Goal: Transaction & Acquisition: Purchase product/service

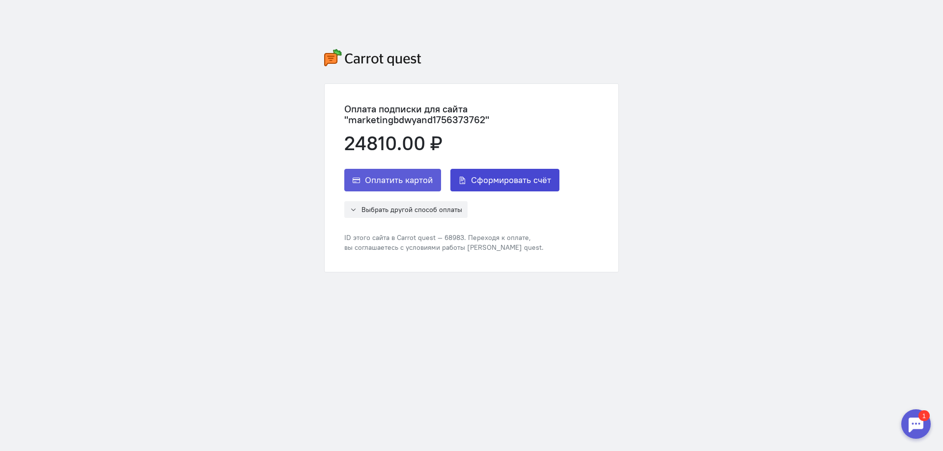
click at [493, 180] on span "Сформировать счёт" at bounding box center [511, 180] width 80 height 12
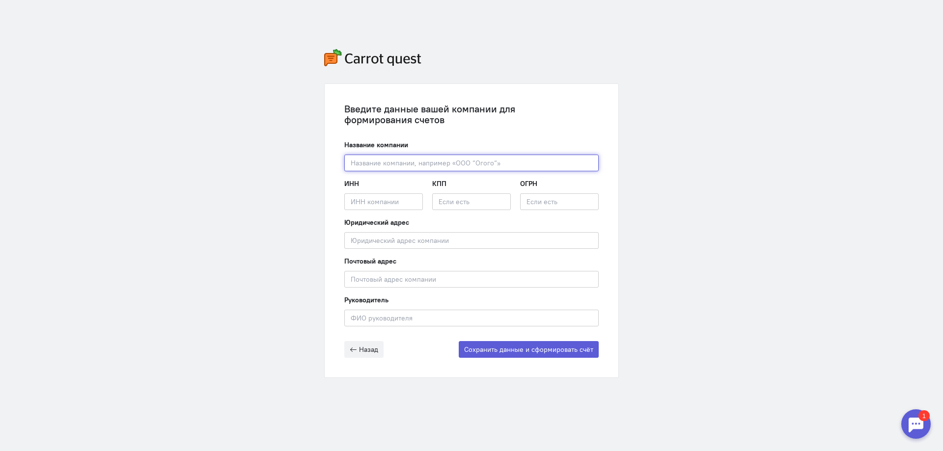
click at [405, 157] on input "text" at bounding box center [471, 163] width 254 height 17
paste input "ООО "СЗ БИЛДИНГ ДС""
type input "ООО "СЗ БИЛДИНГ ДС""
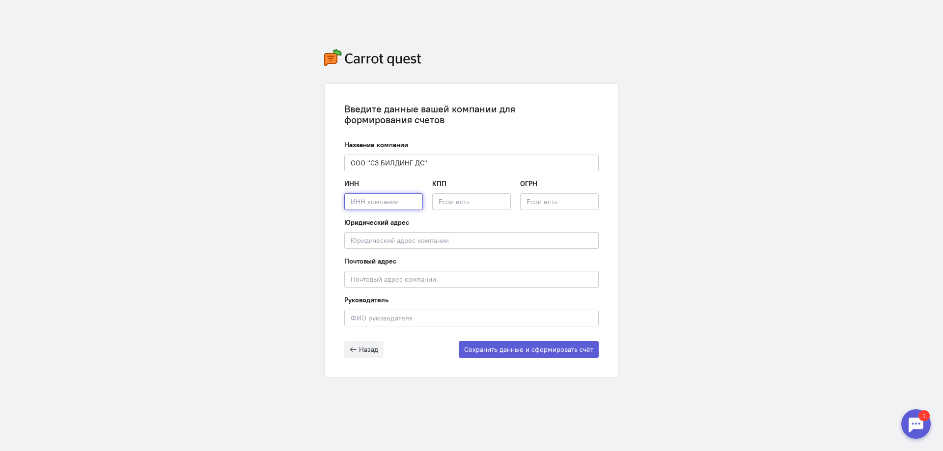
click at [372, 197] on input "text" at bounding box center [383, 201] width 79 height 17
paste input "2502068599"
type input "2502068599"
click at [456, 202] on input "text" at bounding box center [471, 201] width 79 height 17
paste input "250201001"
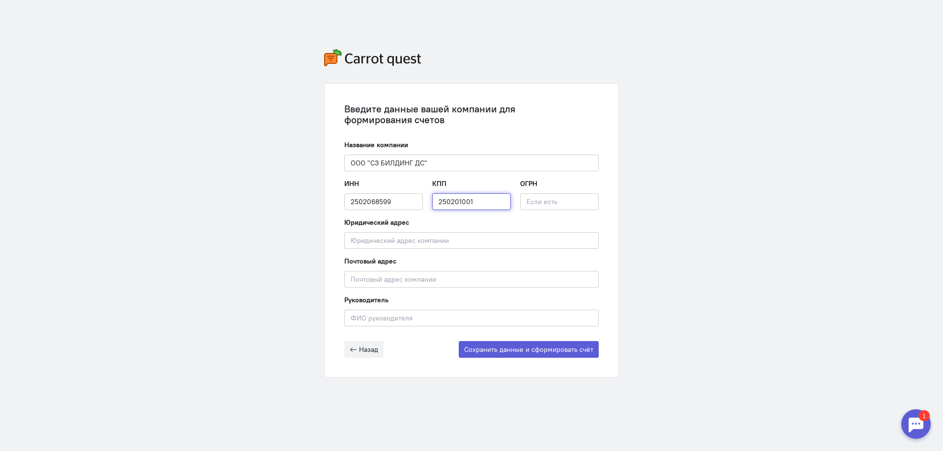
type input "250201001"
click at [552, 204] on input "text" at bounding box center [559, 201] width 79 height 17
paste input "1222500014846"
type input "1222500014846"
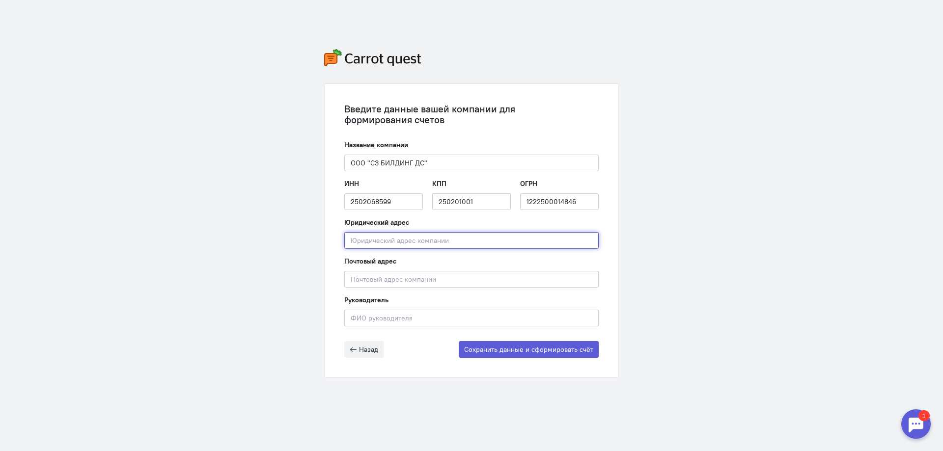
click at [358, 240] on input "text" at bounding box center [471, 240] width 254 height 17
paste input "692495, [GEOGRAPHIC_DATA], м.р-н [PERSON_NAME], с.п. [STREET_ADDRESS]"
type input "692495, [GEOGRAPHIC_DATA], м.р-н [PERSON_NAME], с.п. [STREET_ADDRESS]"
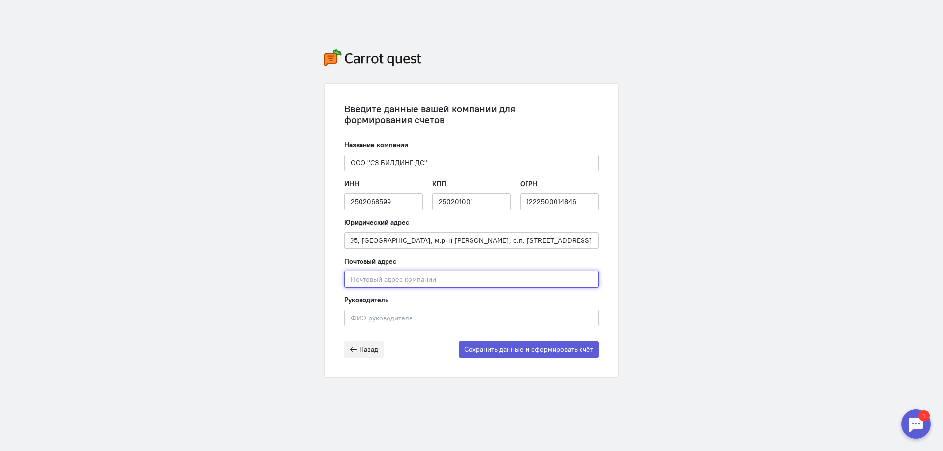
scroll to position [0, 0]
click at [363, 284] on input "text" at bounding box center [471, 279] width 254 height 17
paste input "692495, [GEOGRAPHIC_DATA], м.р-н [PERSON_NAME], с.п. [STREET_ADDRESS]"
type input "692495, [GEOGRAPHIC_DATA], м.р-н [PERSON_NAME], с.п. [STREET_ADDRESS]"
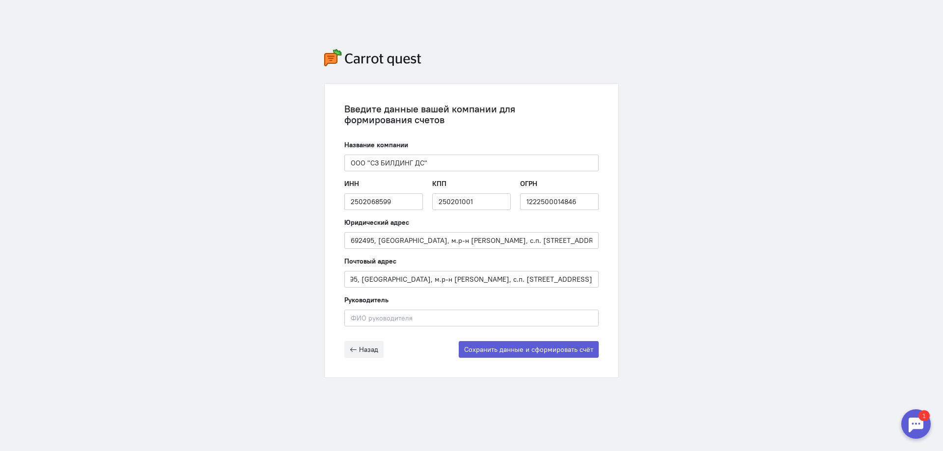
scroll to position [0, 0]
click at [360, 320] on input "text" at bounding box center [471, 318] width 254 height 17
paste input "[PERSON_NAME]"
click at [386, 319] on input "[PERSON_NAME]" at bounding box center [471, 318] width 254 height 17
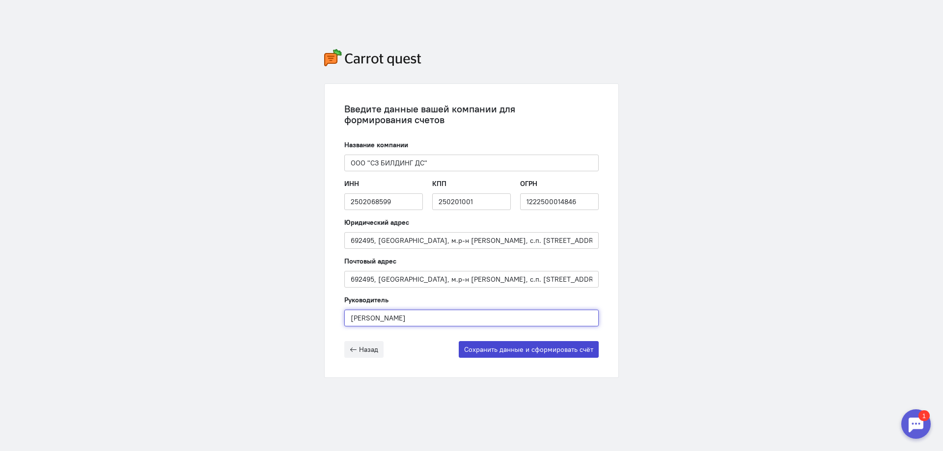
type input "[PERSON_NAME]"
click at [519, 348] on button "Сохранить данные и сформировать счёт" at bounding box center [529, 349] width 140 height 17
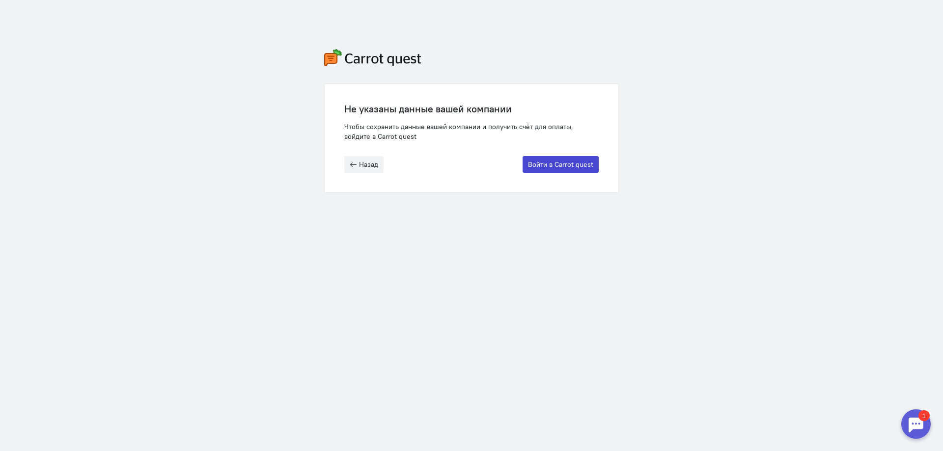
click at [561, 168] on button "Войти в Carrot quest" at bounding box center [561, 164] width 76 height 17
